Goal: Task Accomplishment & Management: Use online tool/utility

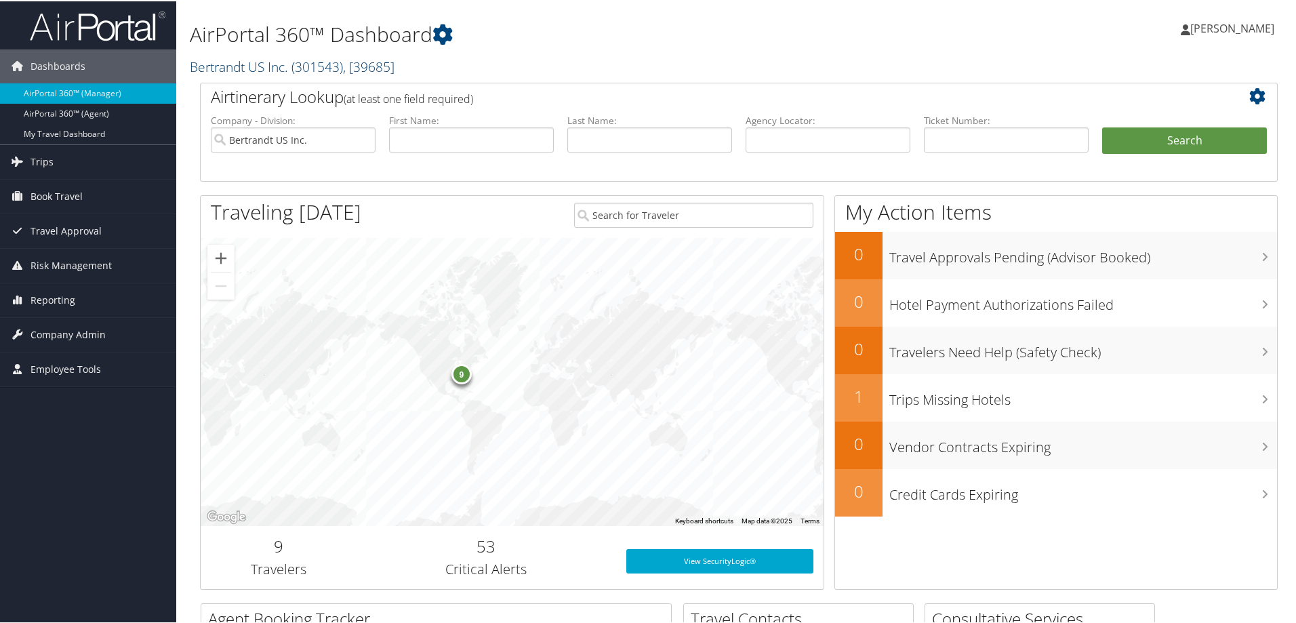
click at [337, 66] on span "( 301543 )" at bounding box center [317, 65] width 52 height 18
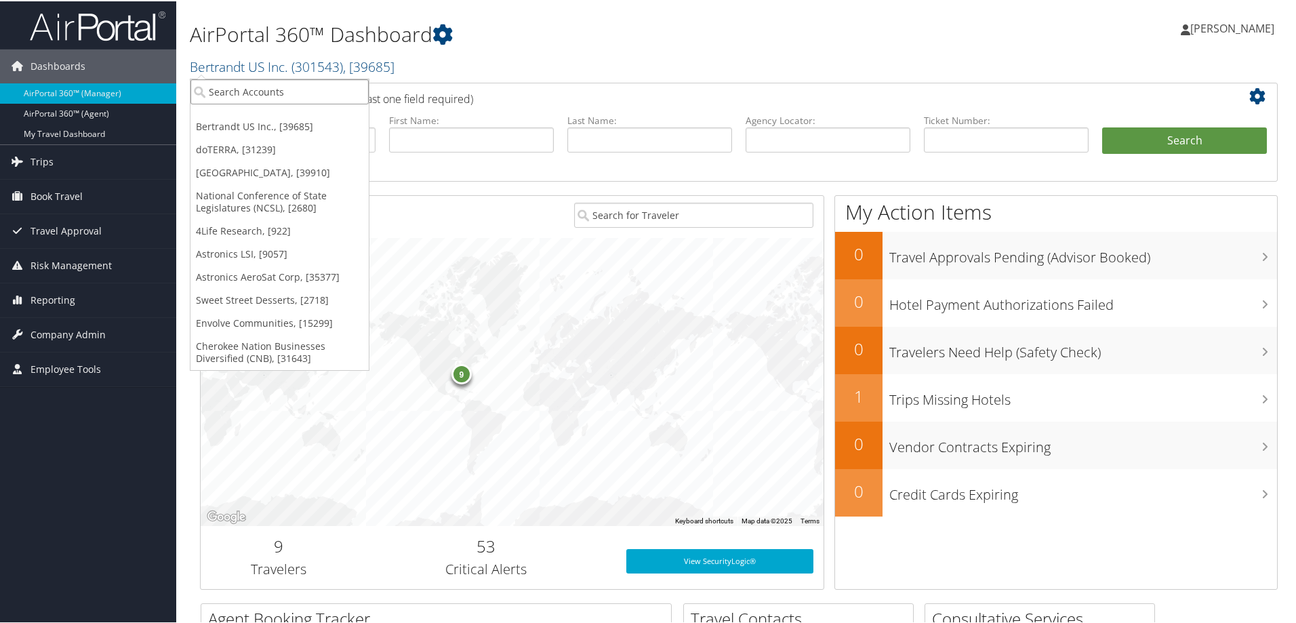
click at [313, 85] on input "search" at bounding box center [279, 90] width 178 height 25
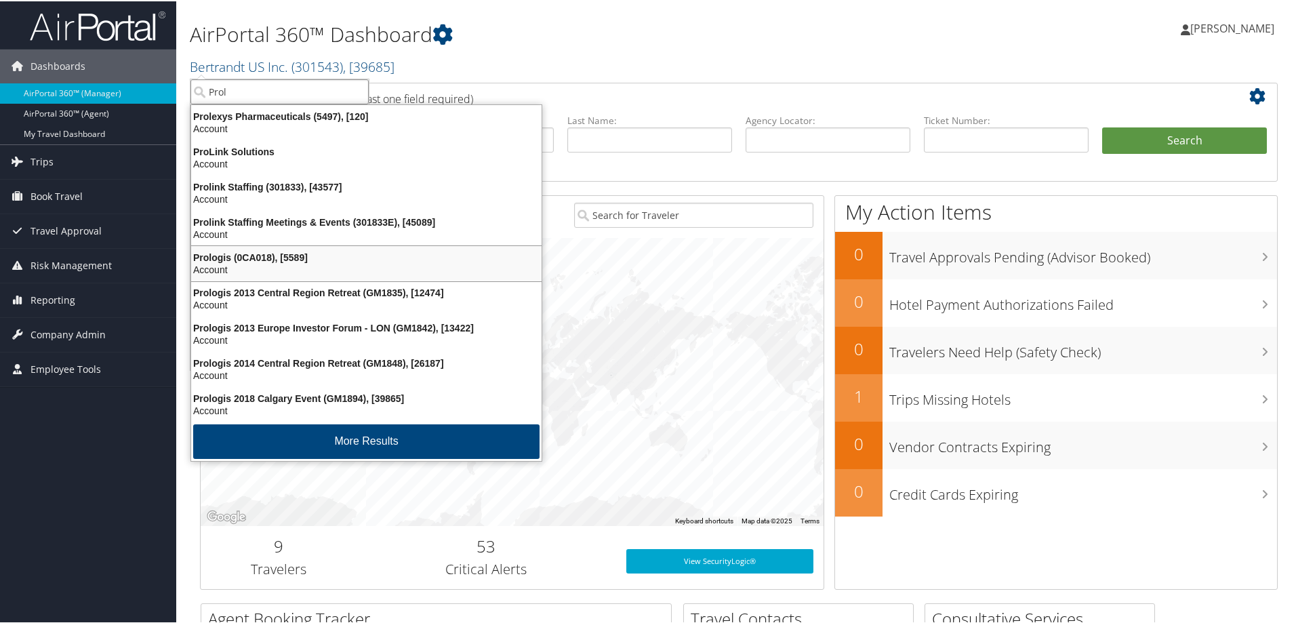
type input "Prol"
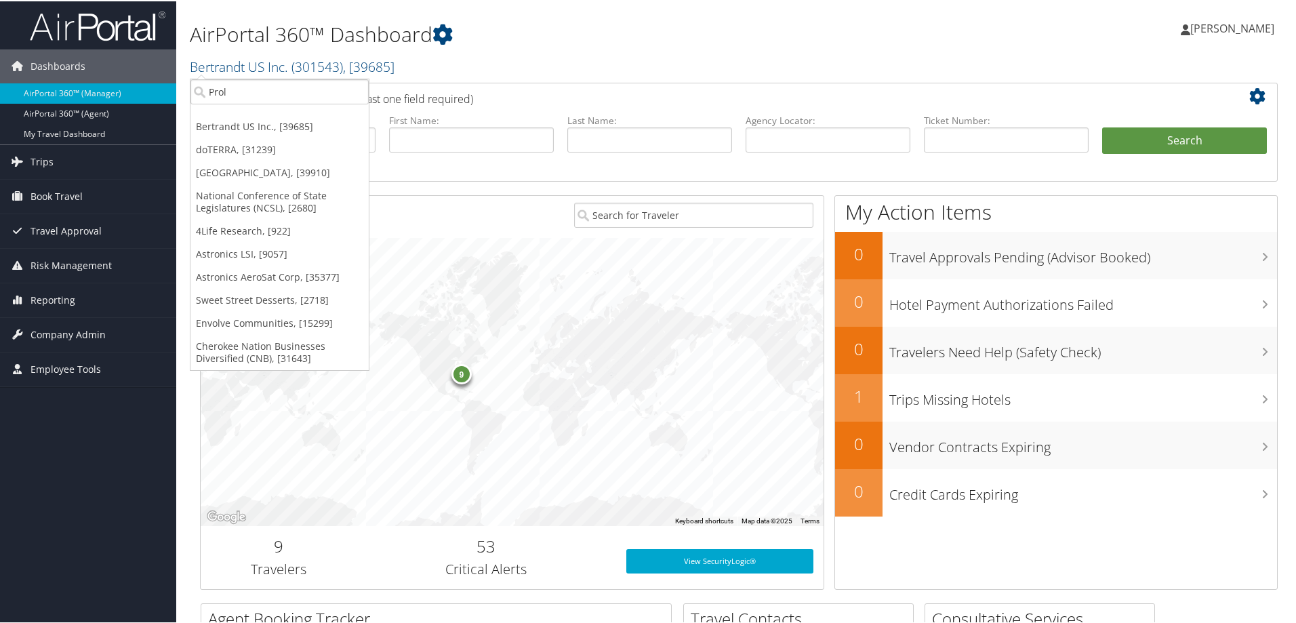
click at [657, 305] on div "9" at bounding box center [512, 381] width 623 height 288
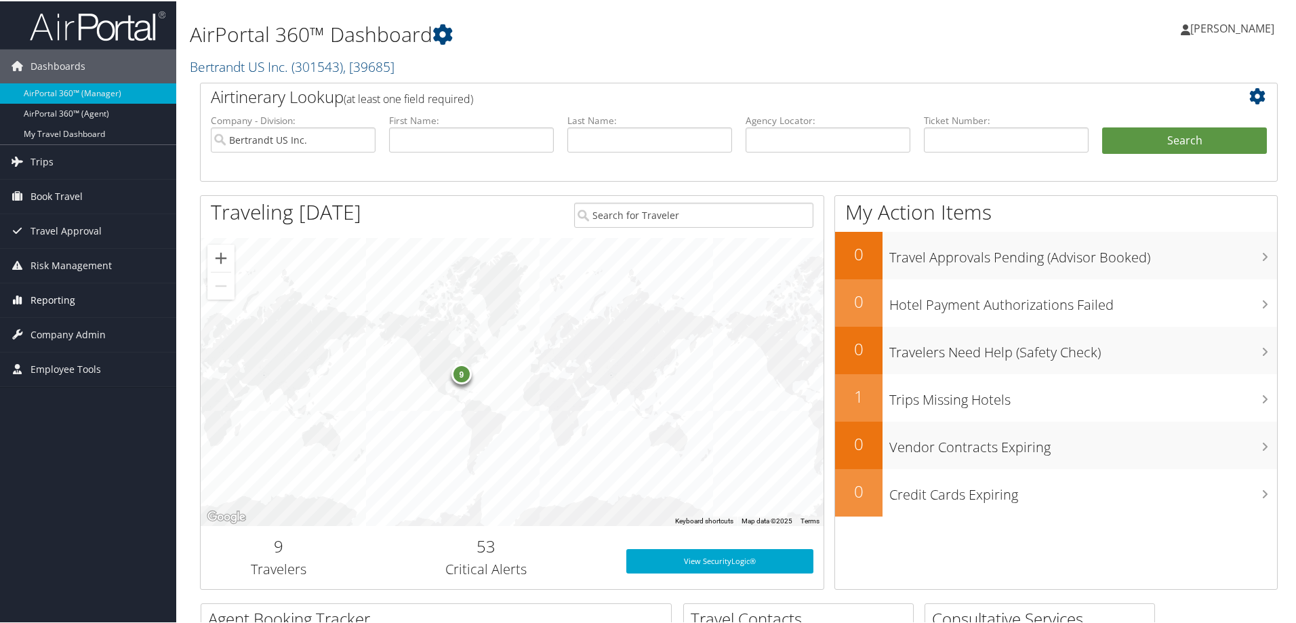
click at [59, 297] on span "Reporting" at bounding box center [52, 299] width 45 height 34
click at [54, 319] on link "Unused Tickets" at bounding box center [88, 326] width 176 height 20
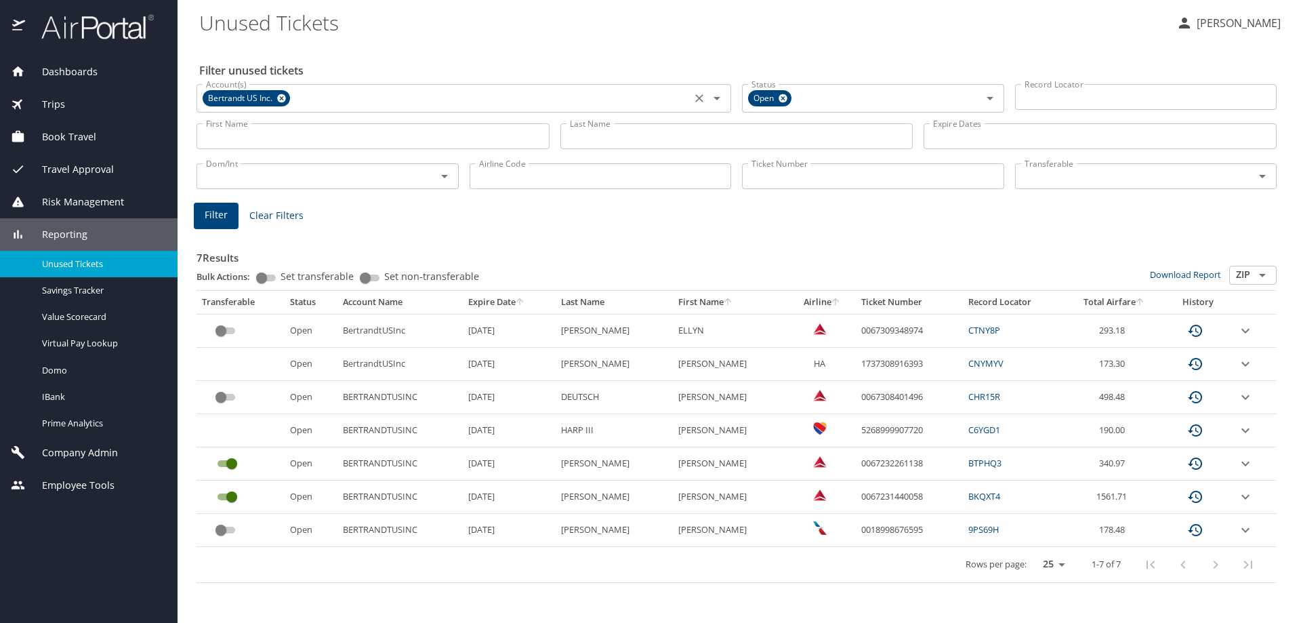
click at [279, 96] on icon at bounding box center [281, 98] width 9 height 9
click at [279, 96] on input "Account(s)" at bounding box center [444, 97] width 487 height 18
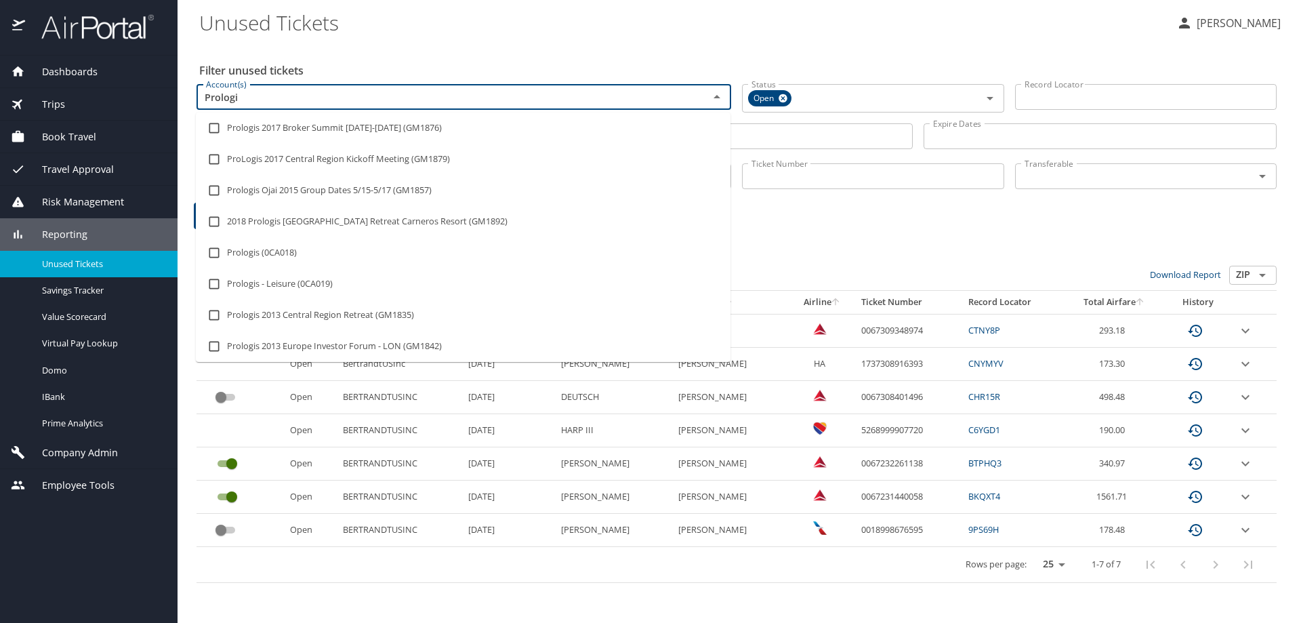
type input "Prologis"
click at [422, 133] on li "Prologis 2017 Broker Summit Mar 1-3, 2017 (GM1876)" at bounding box center [463, 127] width 535 height 31
checkbox input "true"
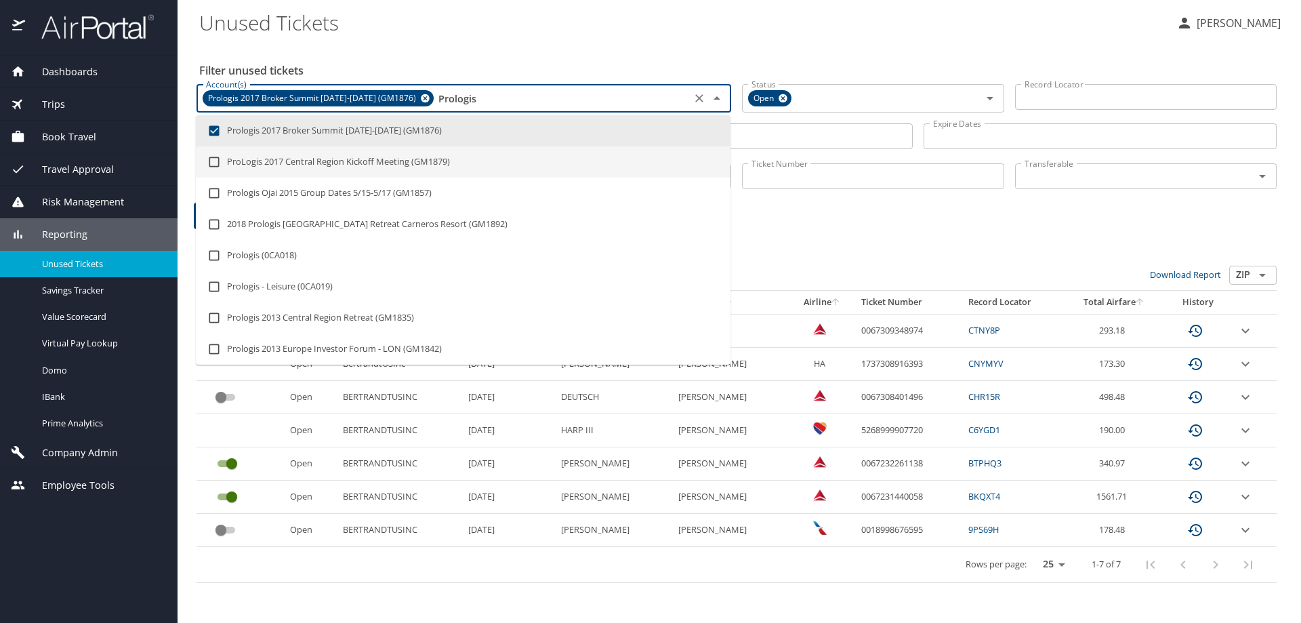
click at [363, 168] on li "ProLogis 2017 Central Region Kickoff Meeting (GM1879)" at bounding box center [463, 161] width 535 height 31
checkbox input "true"
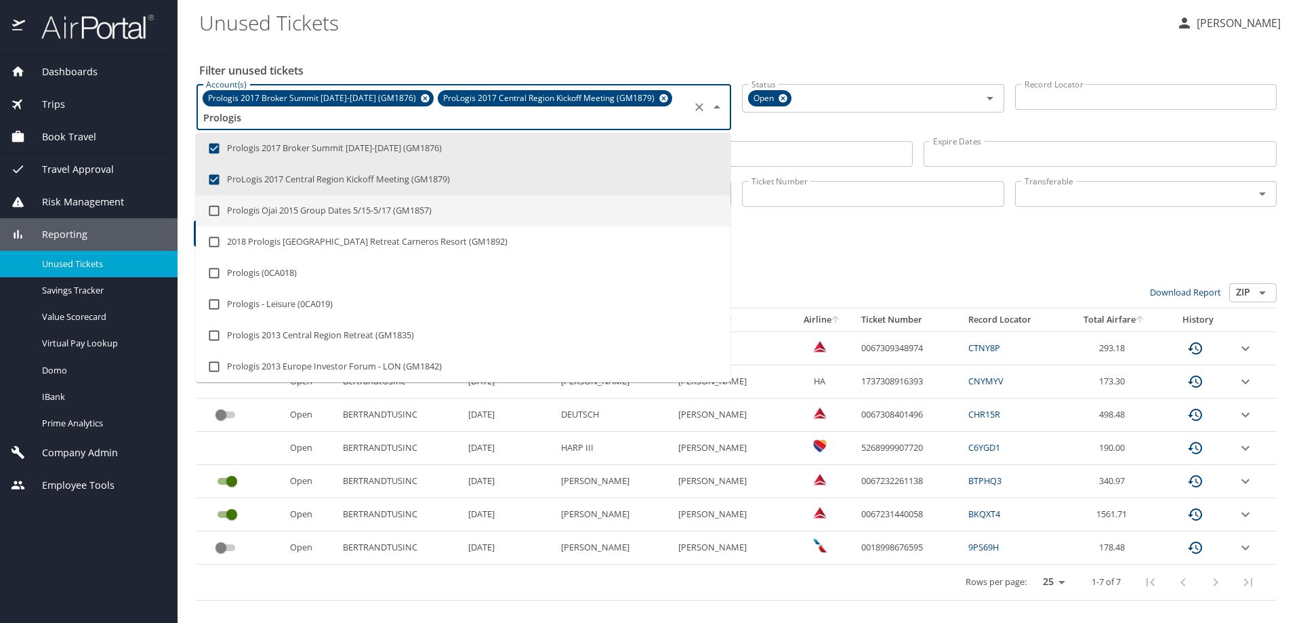
click at [344, 208] on li "Prologis Ojai 2015 Group Dates 5/15-5/17 (GM1857)" at bounding box center [463, 210] width 535 height 31
checkbox input "true"
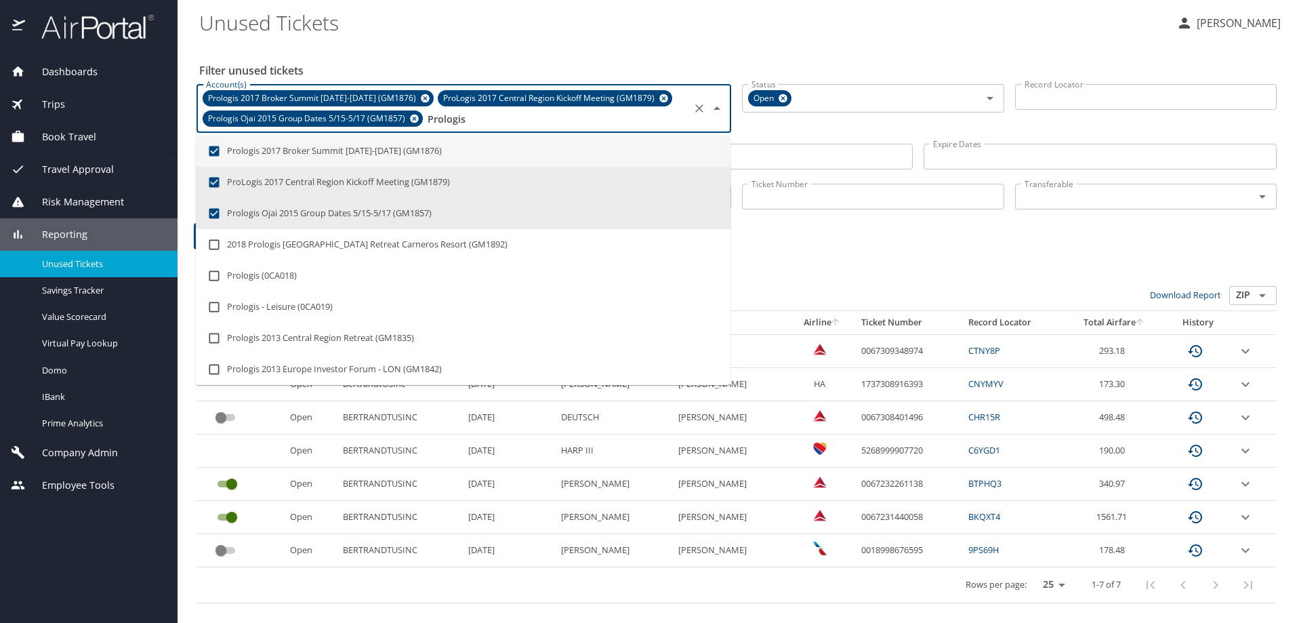
click at [220, 151] on input "checkbox" at bounding box center [214, 151] width 26 height 26
checkbox input "false"
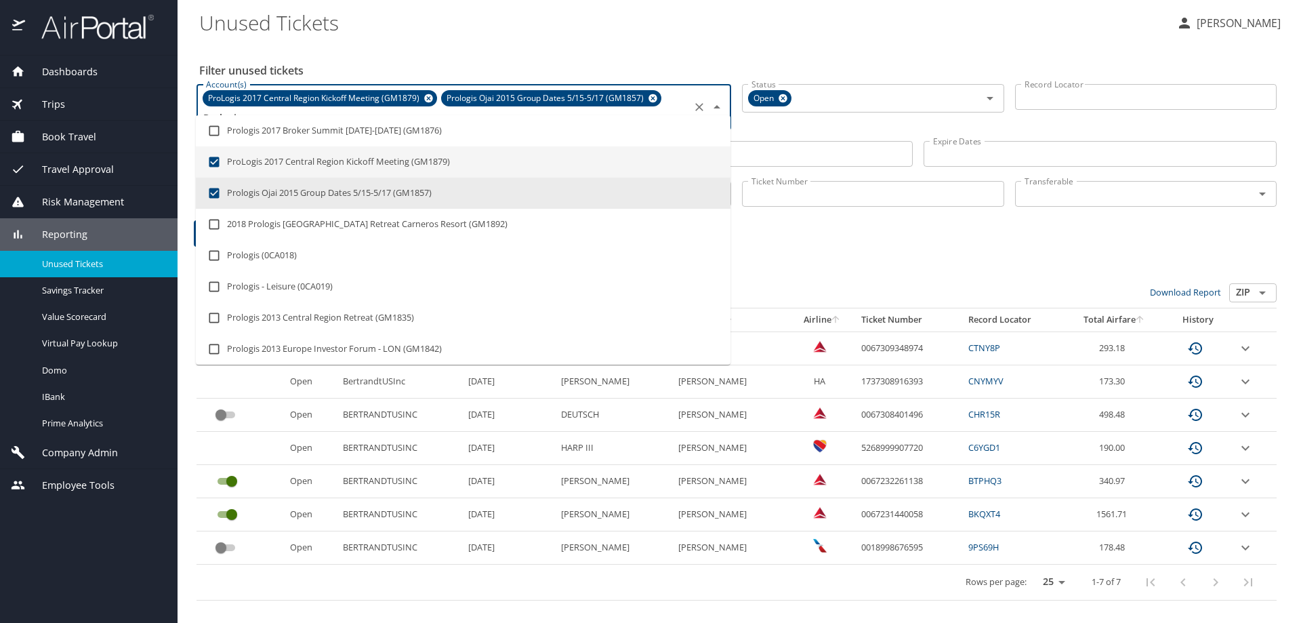
click at [216, 162] on input "checkbox" at bounding box center [214, 162] width 26 height 26
checkbox input "false"
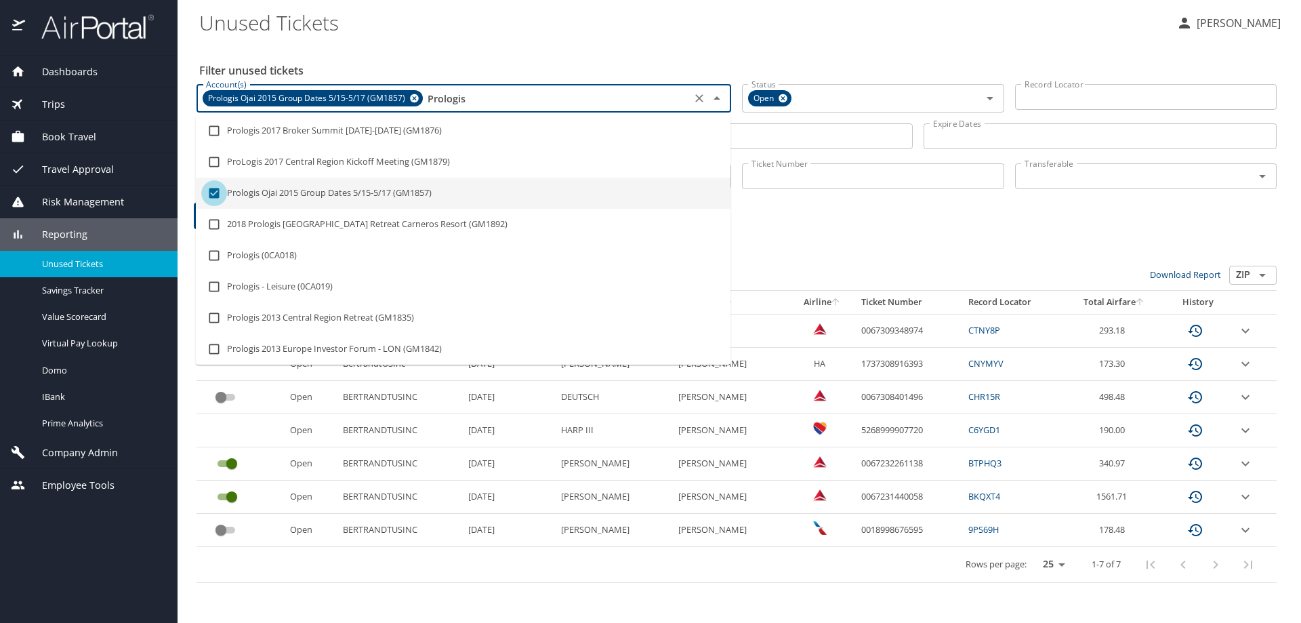
click at [212, 187] on input "checkbox" at bounding box center [214, 193] width 26 height 26
checkbox input "false"
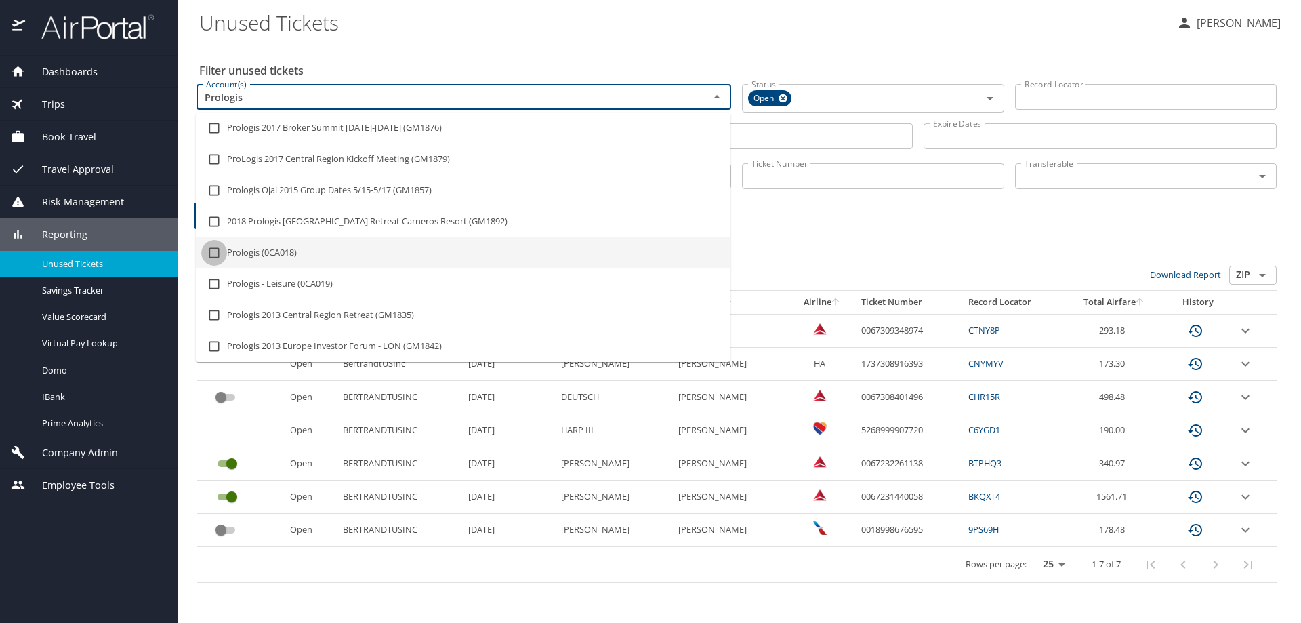
click at [215, 251] on input "checkbox" at bounding box center [214, 253] width 26 height 26
checkbox input "true"
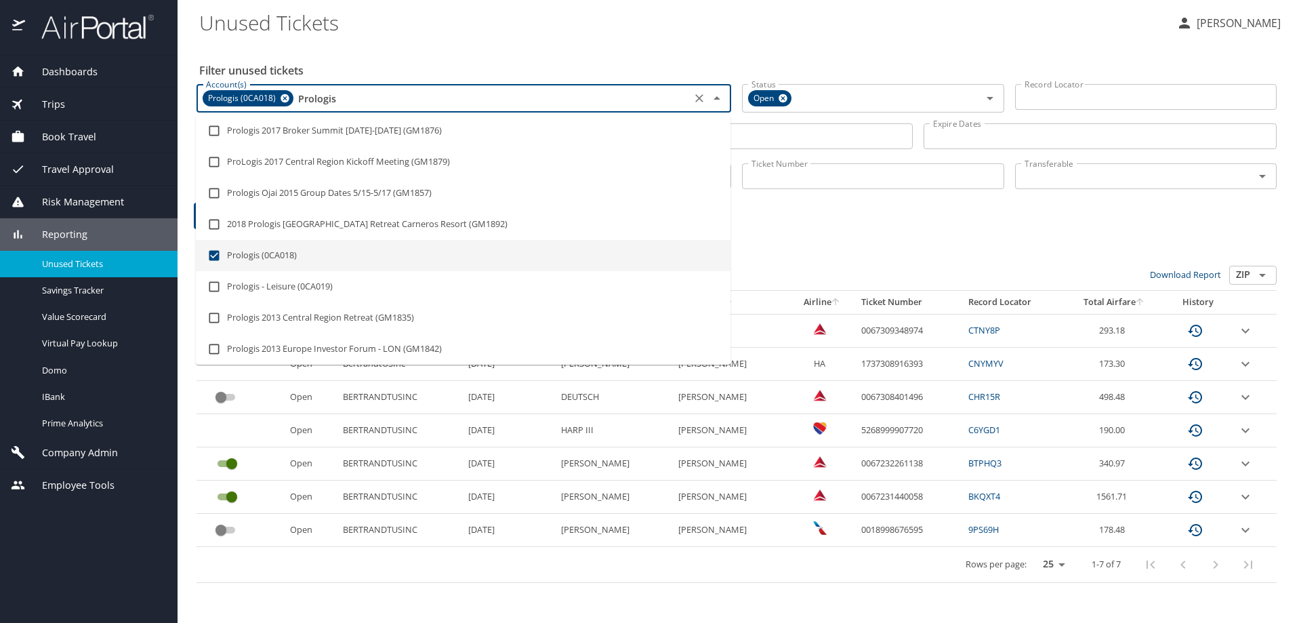
type input "Prologis"
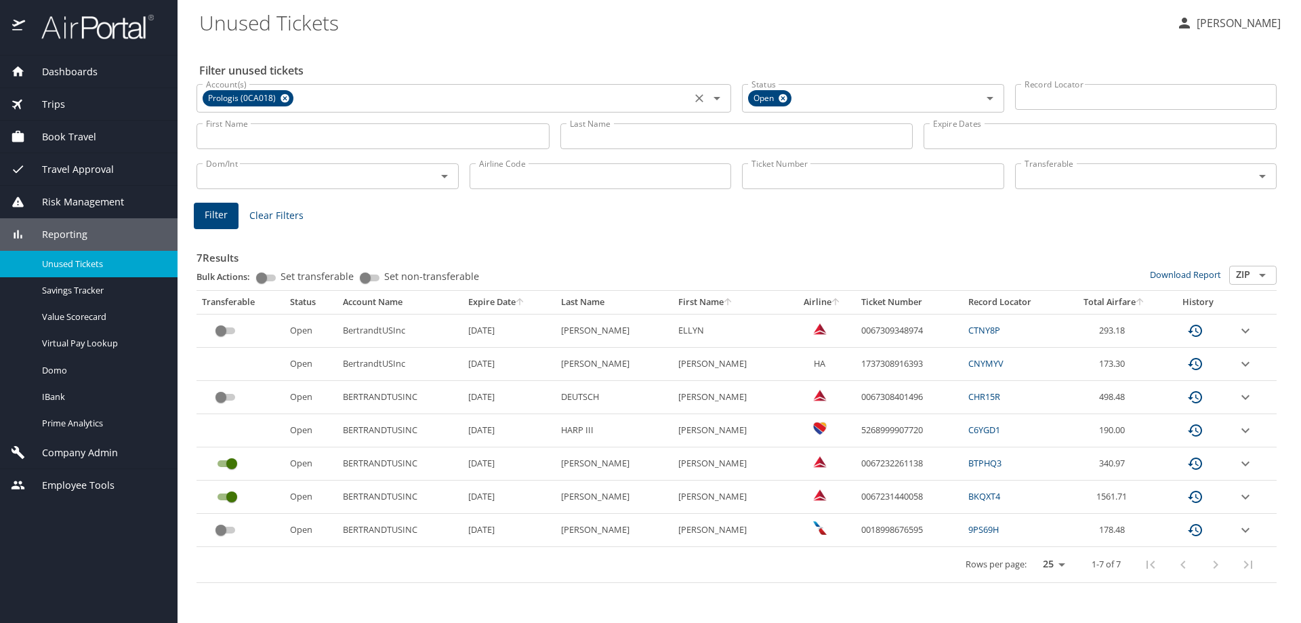
click at [824, 232] on div "7 Results Bulk Actions: Set transferable Set non-transferable Download Report Z…" at bounding box center [737, 407] width 1080 height 351
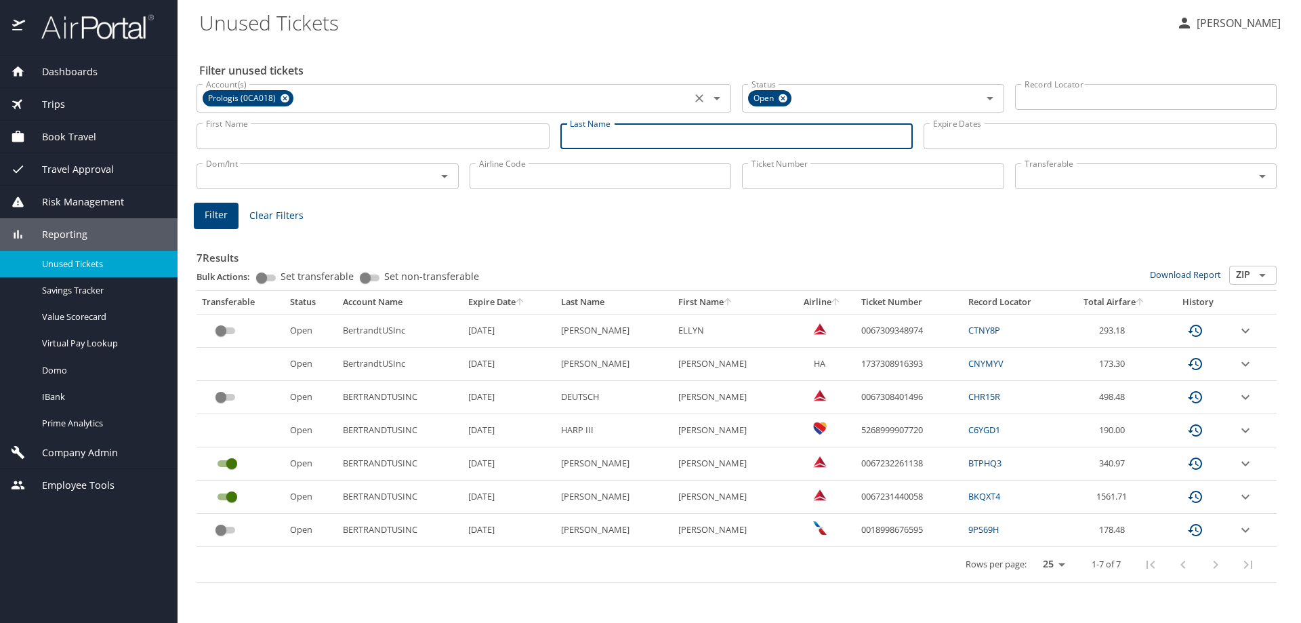
click at [650, 140] on input "Last Name" at bounding box center [736, 136] width 353 height 26
type input "seal"
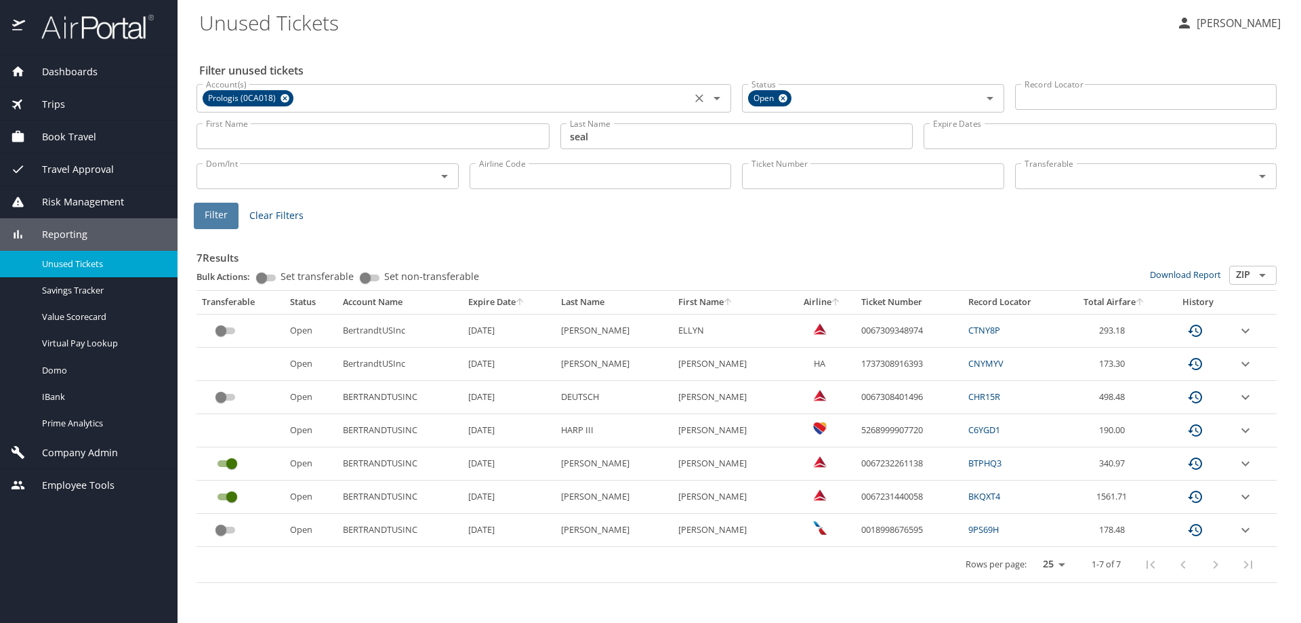
click at [216, 221] on span "Filter" at bounding box center [216, 215] width 23 height 17
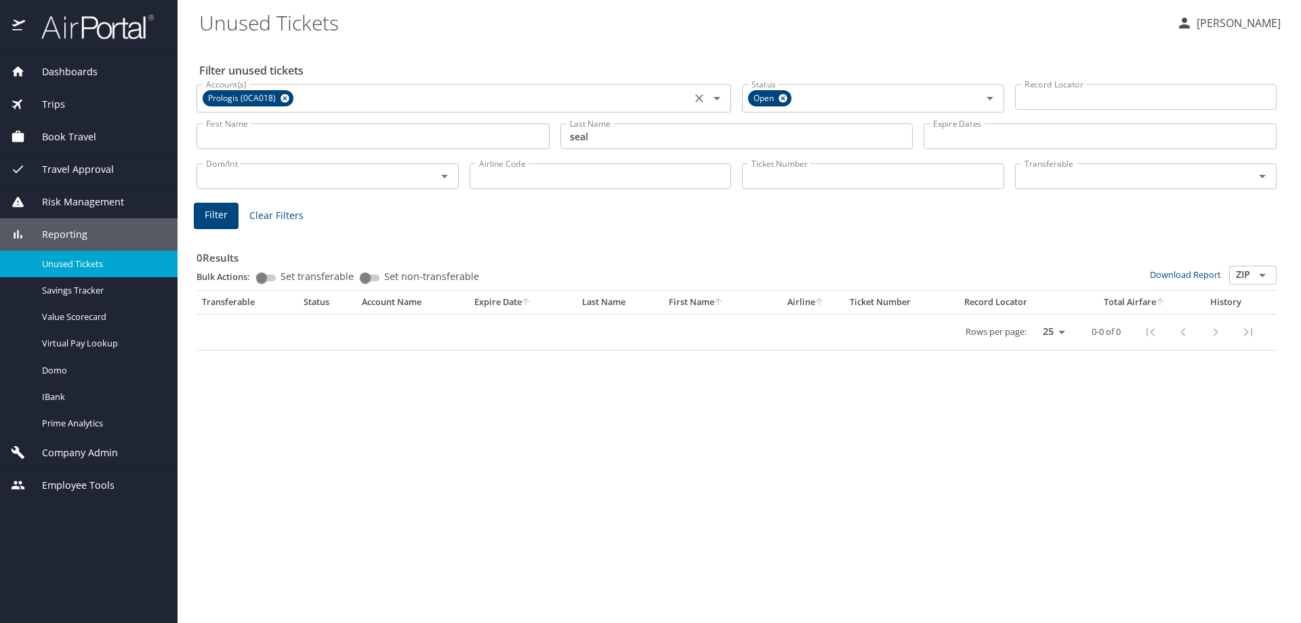
click at [283, 95] on icon at bounding box center [285, 98] width 9 height 9
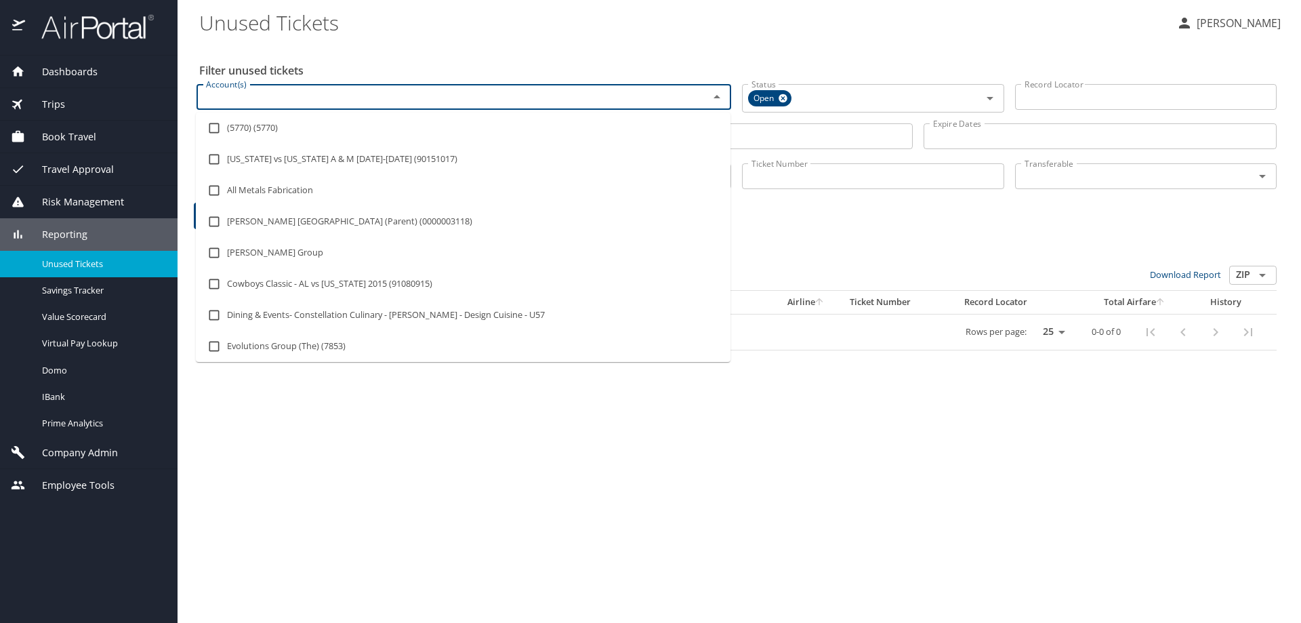
click at [283, 95] on input "Account(s)" at bounding box center [444, 97] width 487 height 18
type input "Prologis"
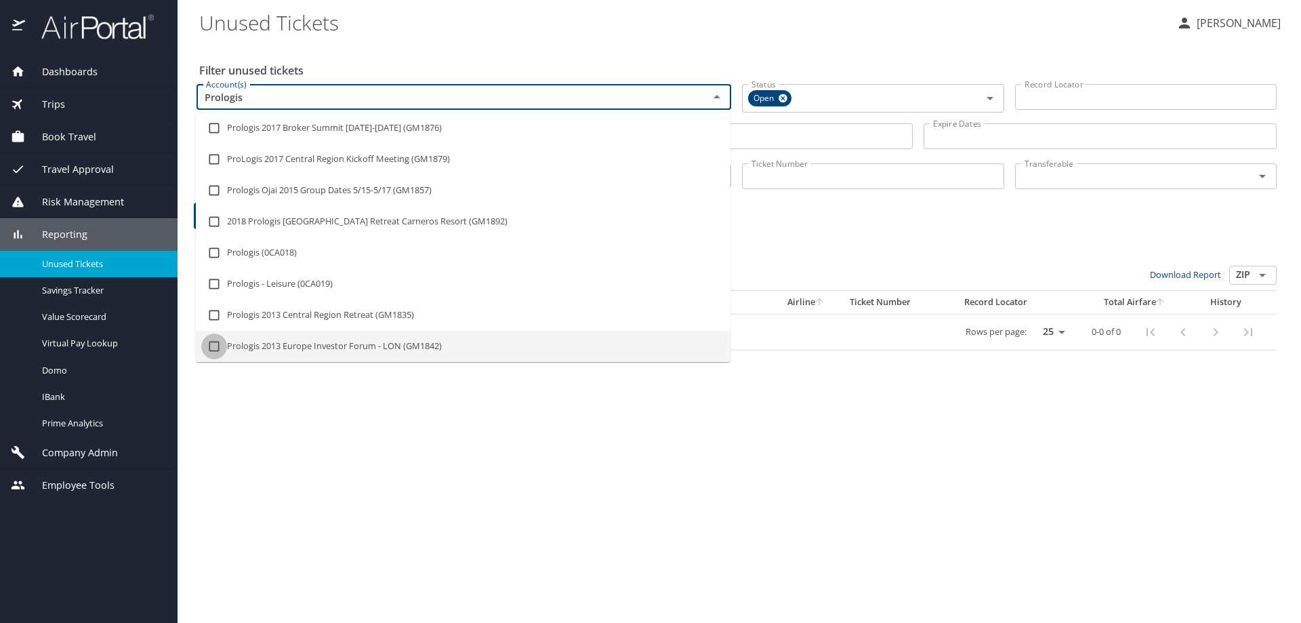
click at [214, 344] on input "checkbox" at bounding box center [214, 346] width 26 height 26
checkbox input "true"
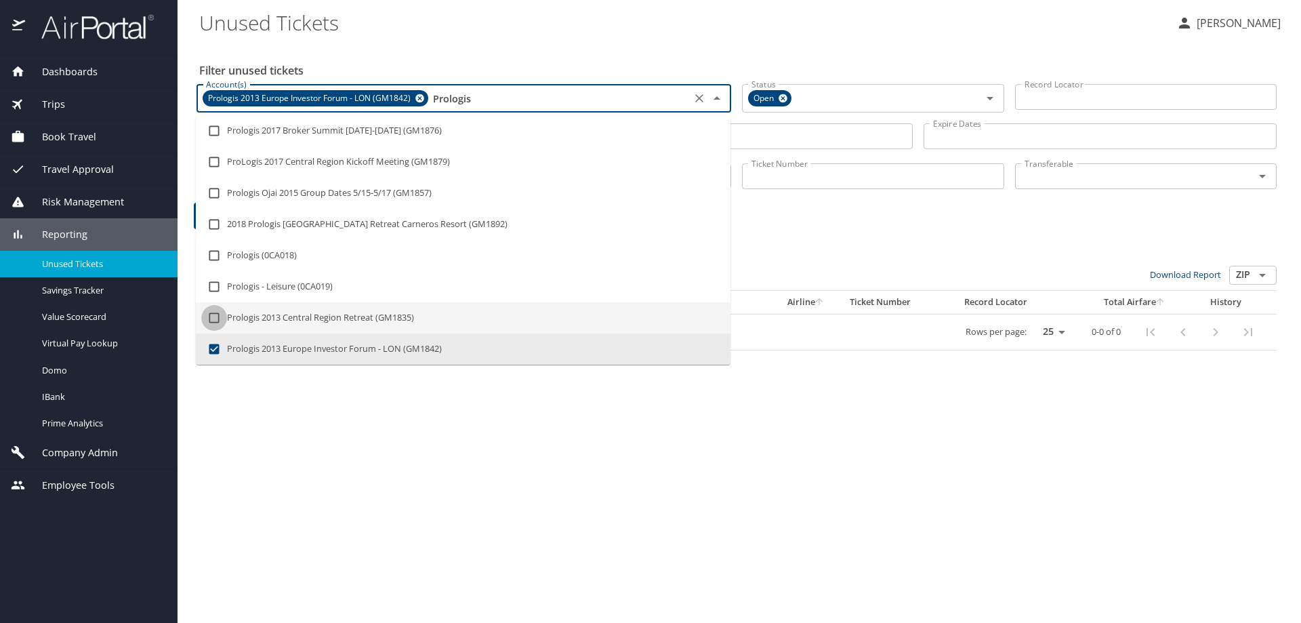
click at [215, 319] on input "checkbox" at bounding box center [214, 318] width 26 height 26
checkbox input "true"
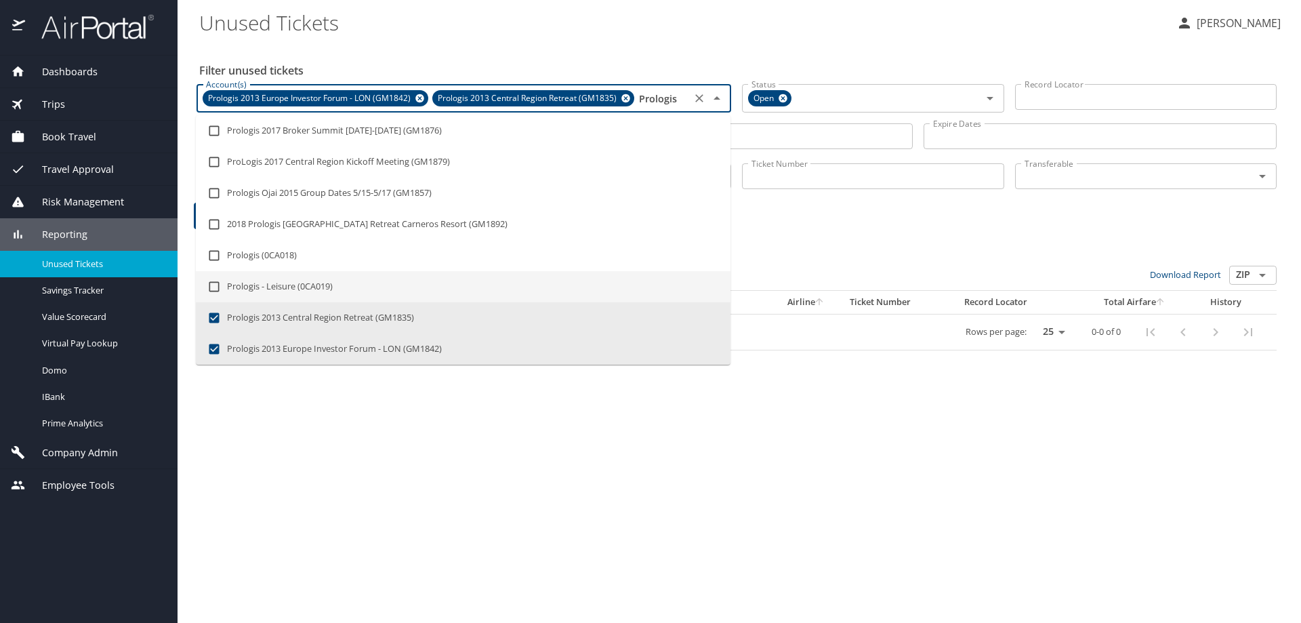
click at [218, 281] on input "checkbox" at bounding box center [214, 287] width 26 height 26
checkbox input "true"
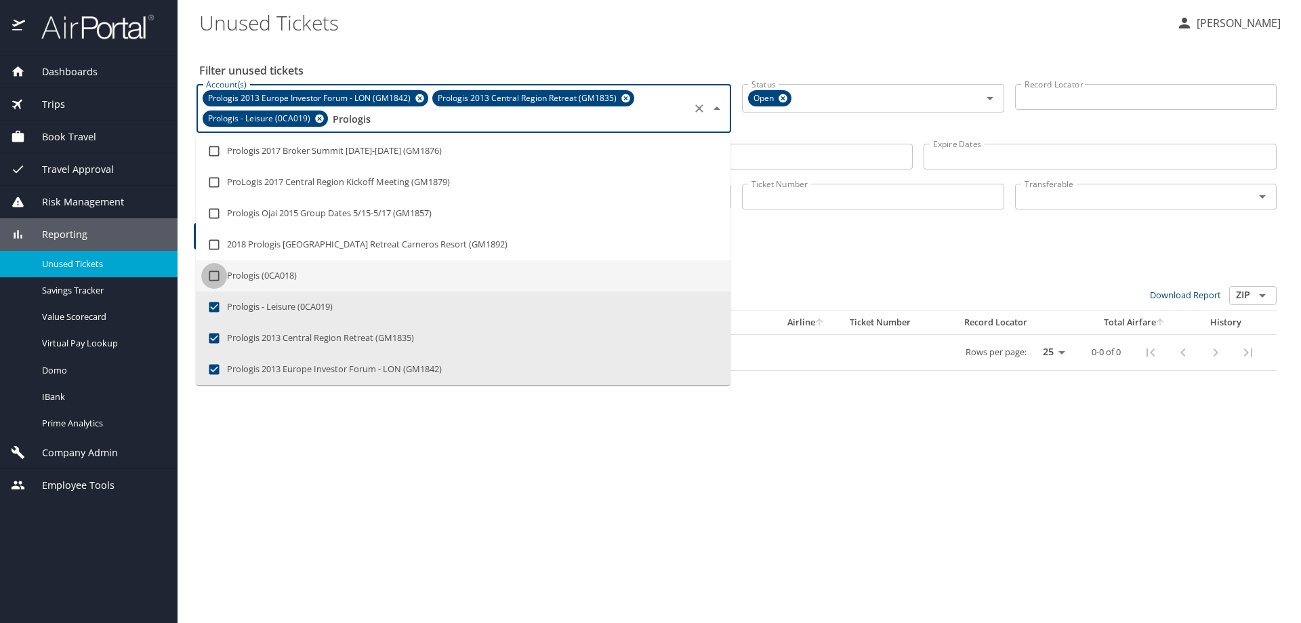
click at [212, 269] on input "checkbox" at bounding box center [214, 276] width 26 height 26
checkbox input "true"
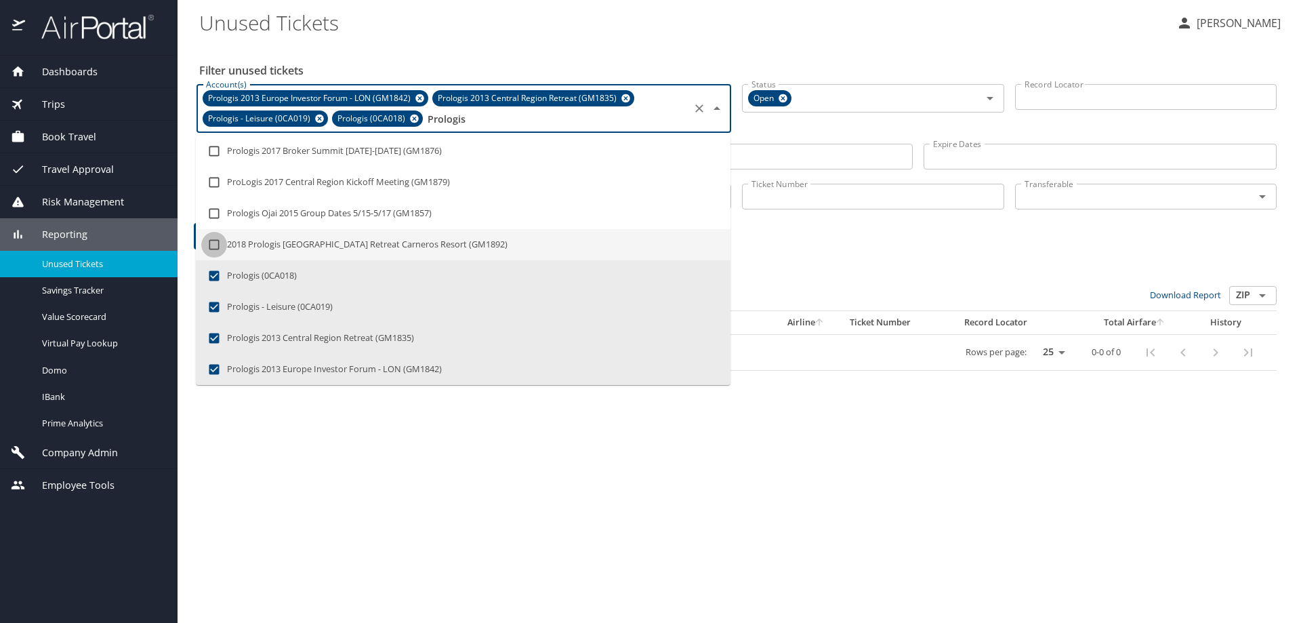
click at [209, 244] on input "checkbox" at bounding box center [214, 245] width 26 height 26
checkbox input "true"
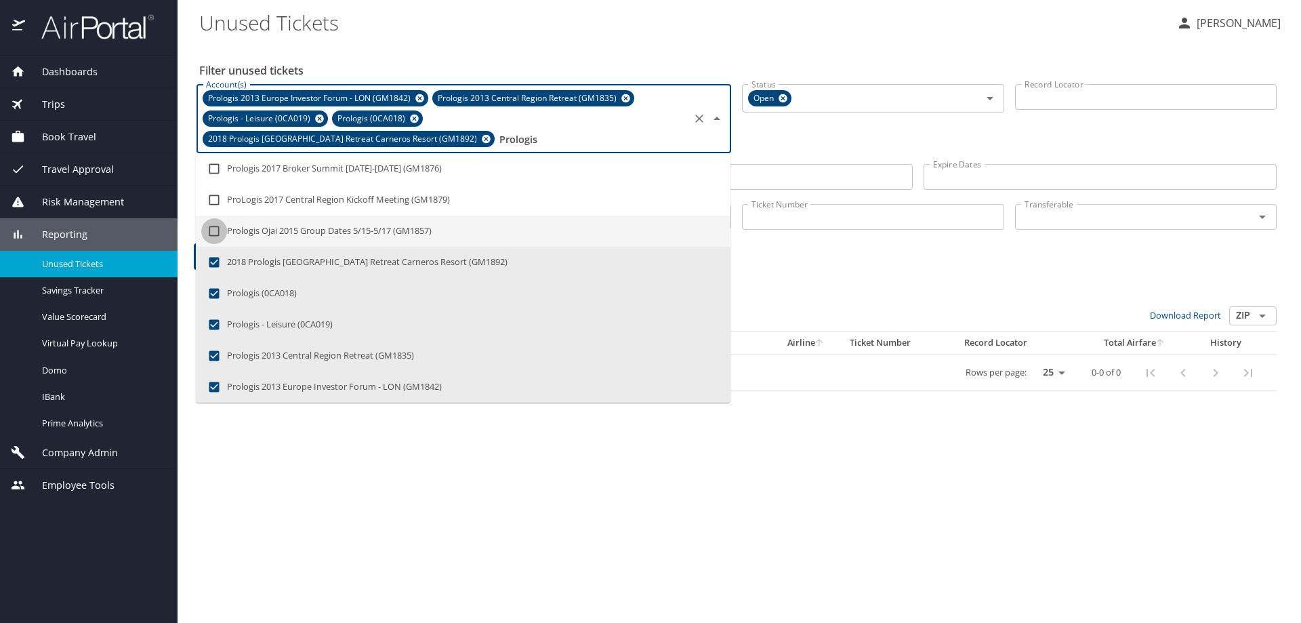
click at [212, 227] on input "checkbox" at bounding box center [214, 231] width 26 height 26
checkbox input "true"
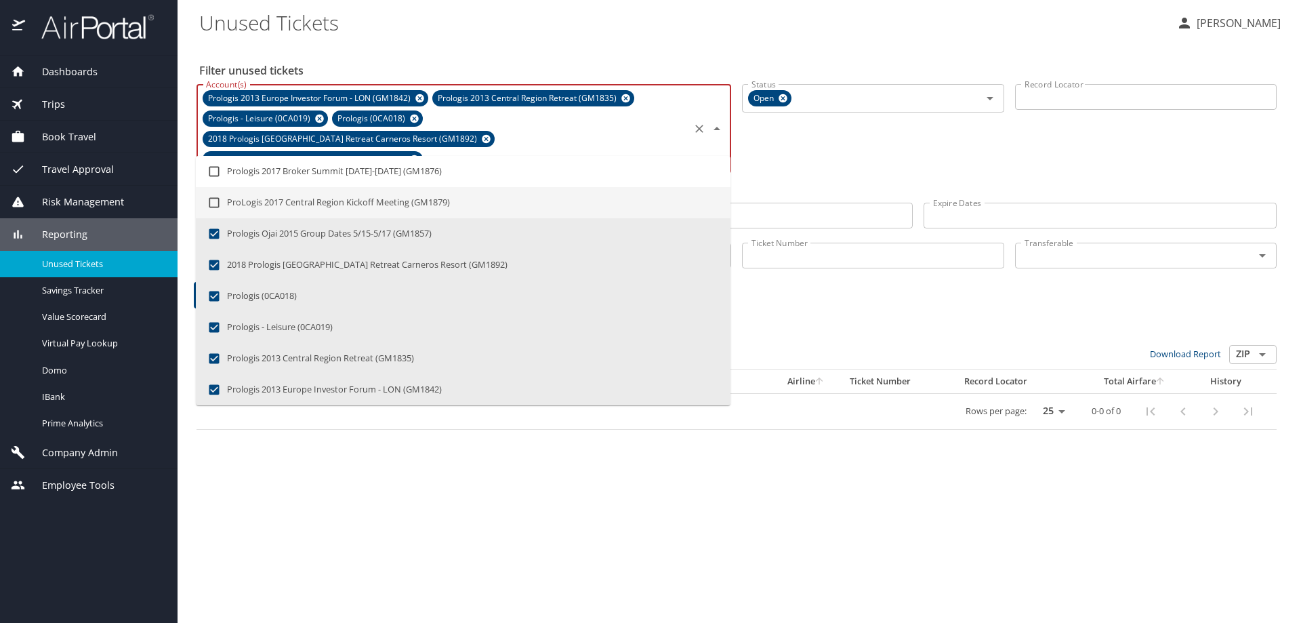
click at [215, 197] on input "checkbox" at bounding box center [214, 203] width 26 height 26
checkbox input "true"
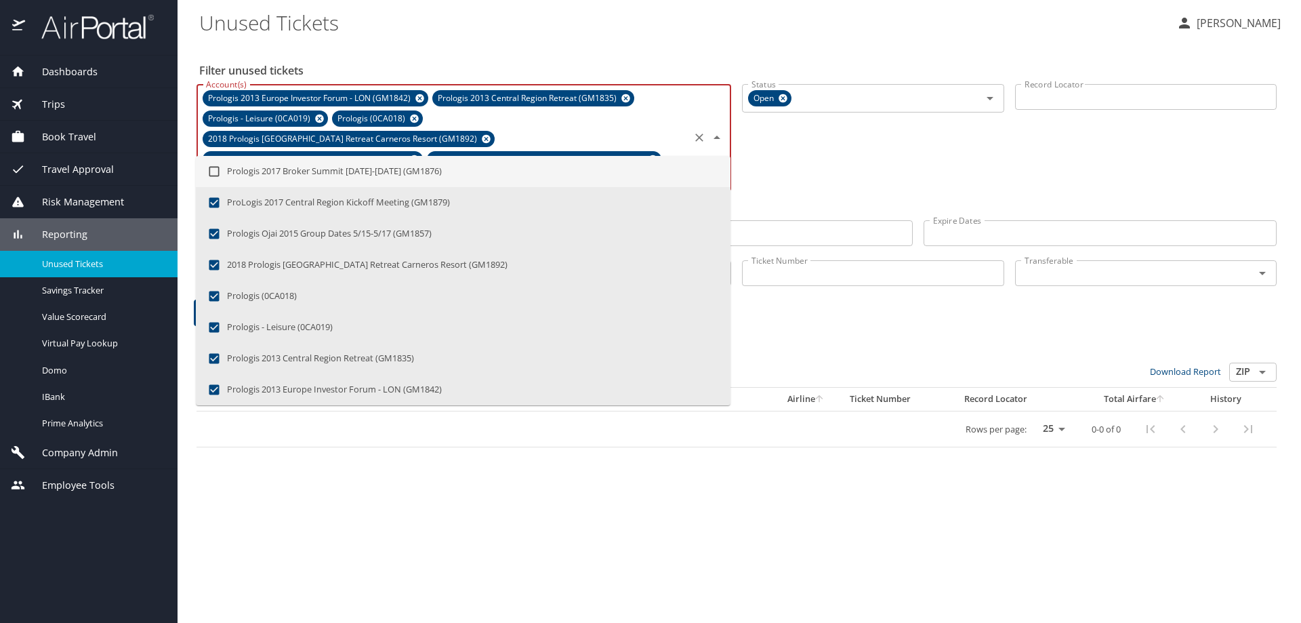
click at [215, 173] on input "checkbox" at bounding box center [214, 172] width 26 height 26
checkbox input "true"
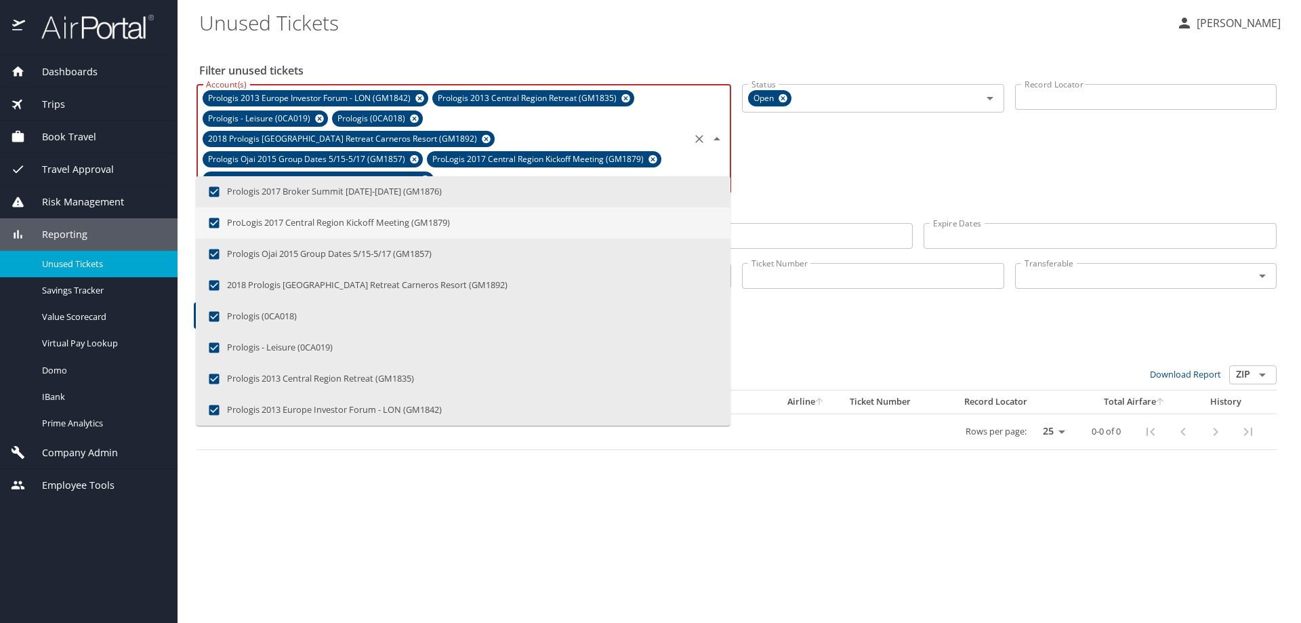
type input "Prologis"
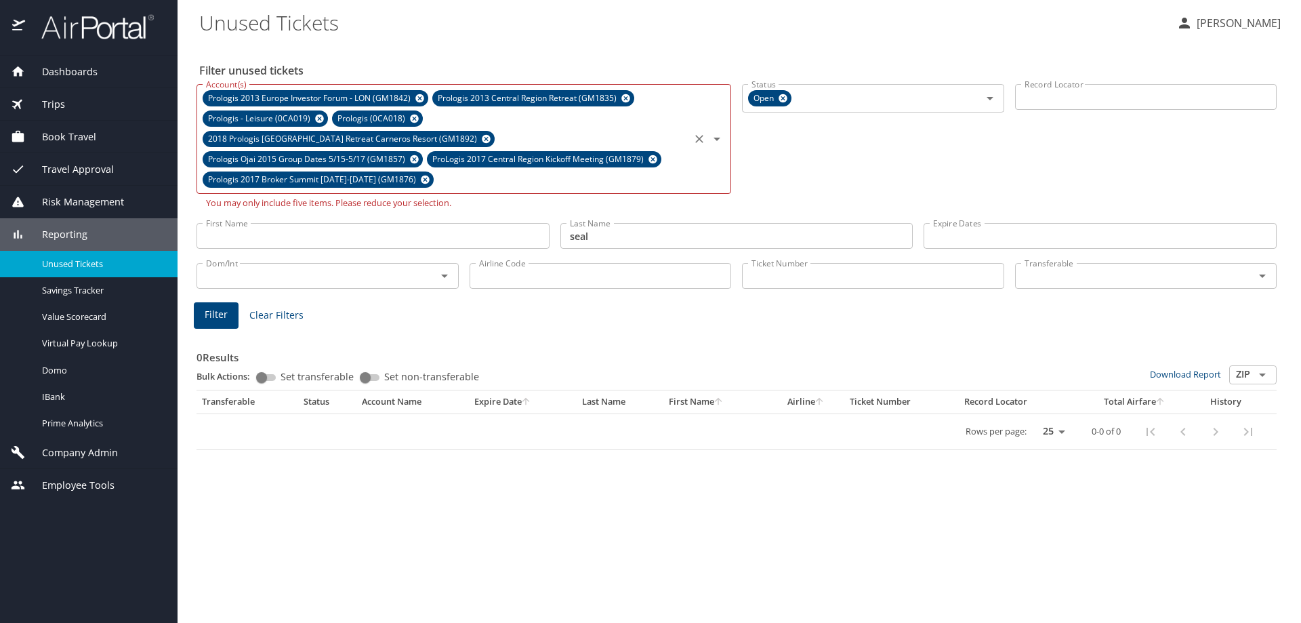
click at [789, 302] on div "Filter Clear Filters" at bounding box center [737, 315] width 1086 height 26
click at [423, 176] on icon at bounding box center [425, 180] width 9 height 9
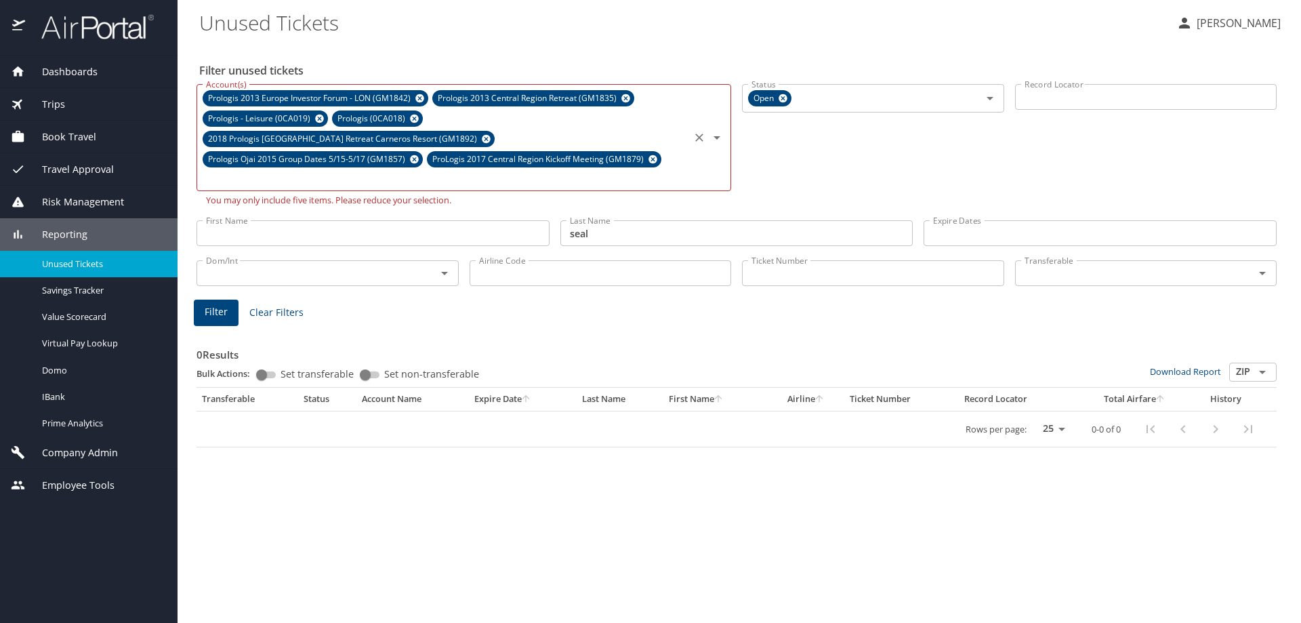
click at [648, 152] on icon at bounding box center [653, 159] width 10 height 15
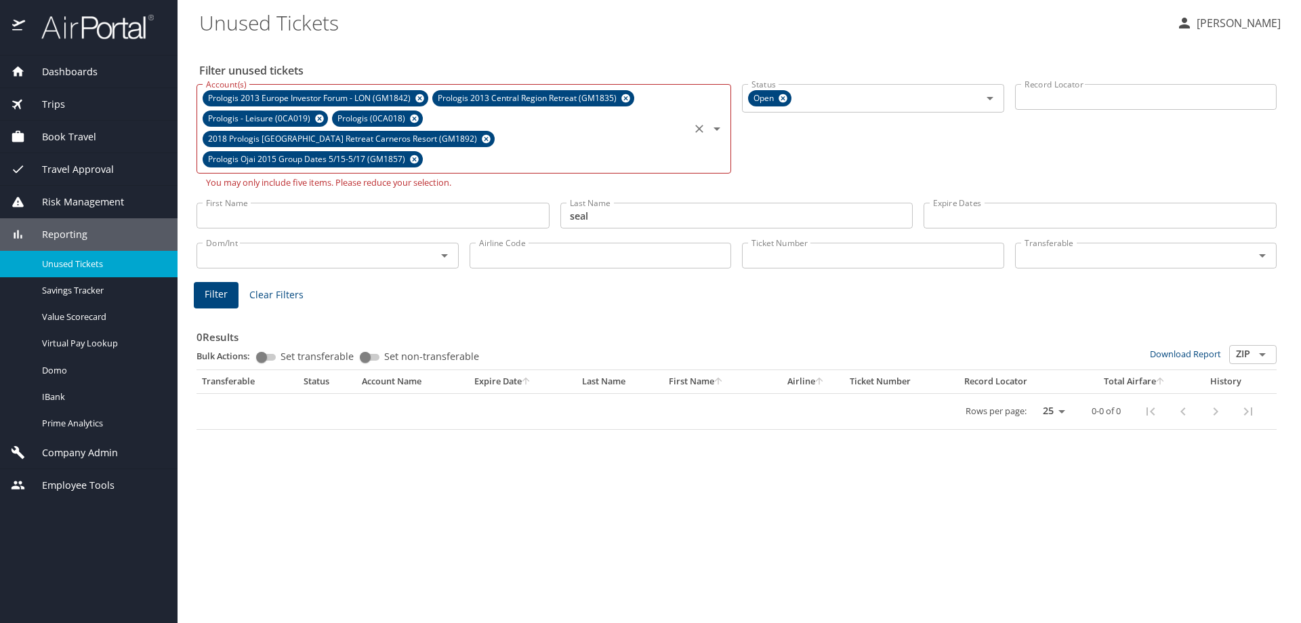
click at [413, 152] on icon at bounding box center [414, 159] width 10 height 15
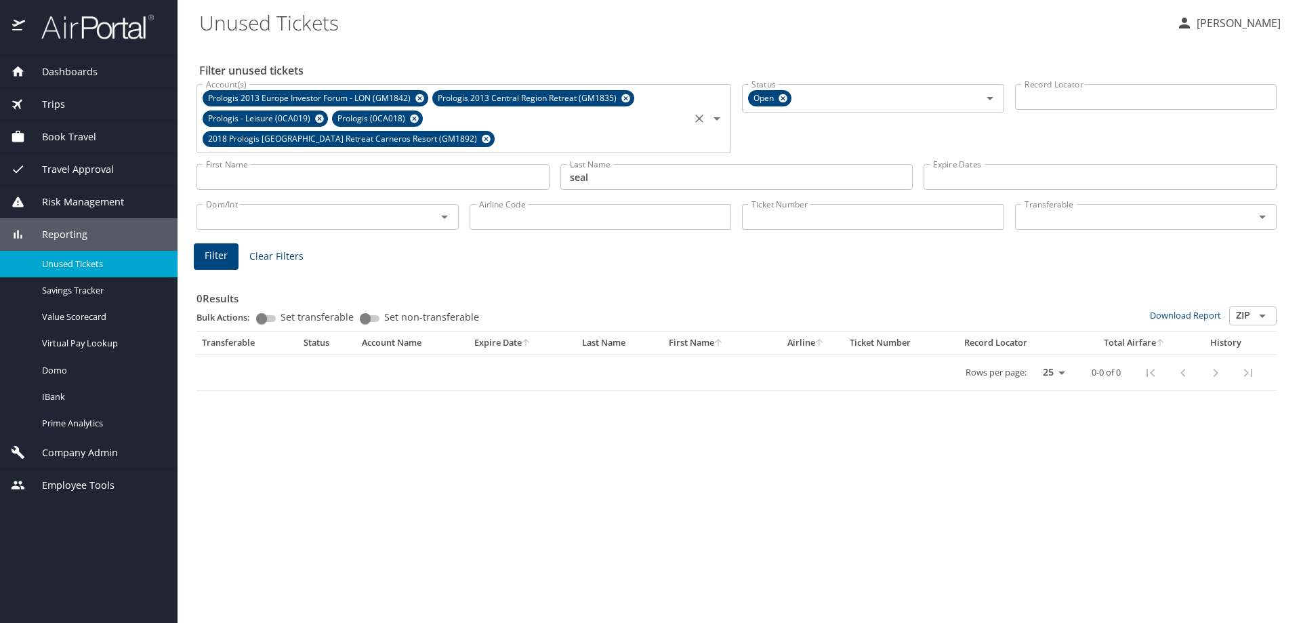
click at [220, 254] on span "Filter" at bounding box center [216, 255] width 23 height 17
